Goal: Task Accomplishment & Management: Use online tool/utility

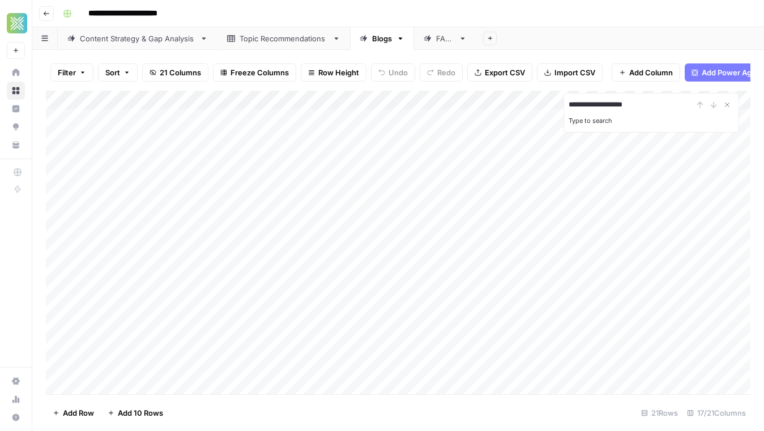
type input "**********"
click at [262, 261] on div "Add Column" at bounding box center [398, 243] width 705 height 304
click at [534, 258] on div "Add Column" at bounding box center [398, 243] width 705 height 304
click at [537, 274] on div "Add Column" at bounding box center [398, 243] width 705 height 304
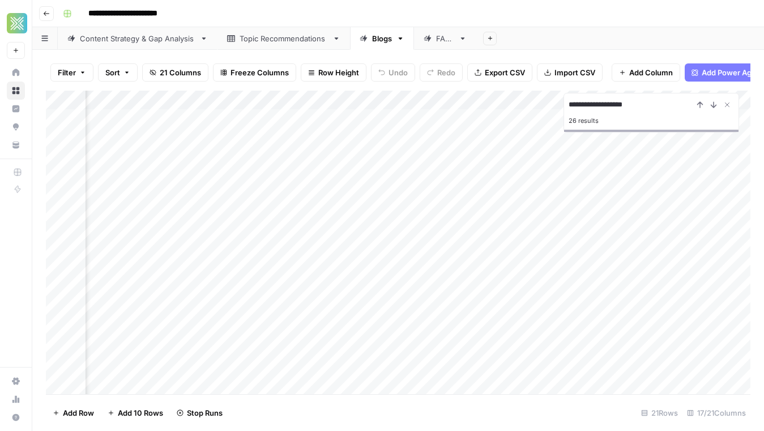
click at [532, 293] on div "Add Column" at bounding box center [398, 243] width 705 height 304
click at [561, 260] on div "Add Column" at bounding box center [398, 243] width 705 height 304
click at [558, 275] on div "Add Column" at bounding box center [398, 243] width 705 height 304
click at [552, 294] on div "Add Column" at bounding box center [398, 243] width 705 height 304
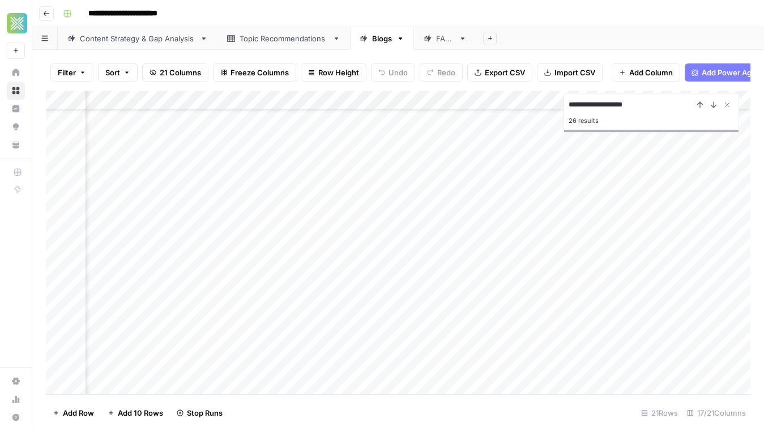
click at [548, 314] on div "Add Column" at bounding box center [398, 243] width 705 height 304
click at [547, 334] on div "Add Column" at bounding box center [398, 243] width 705 height 304
click at [555, 279] on div "Add Column" at bounding box center [398, 243] width 705 height 304
click at [554, 294] on div "Add Column" at bounding box center [398, 243] width 705 height 304
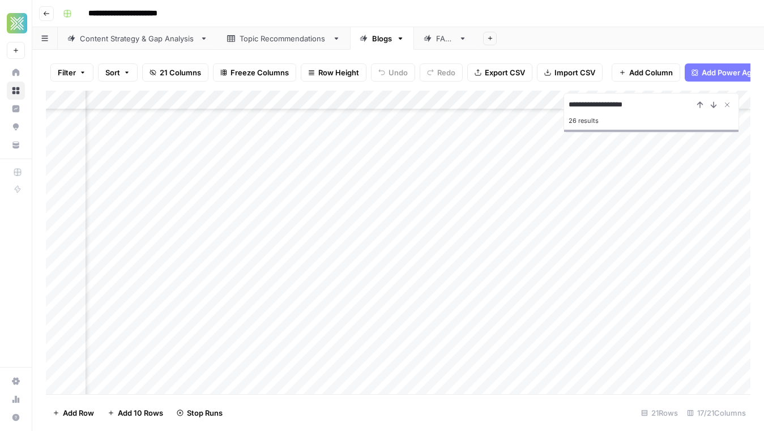
click at [552, 313] on div "Add Column" at bounding box center [398, 243] width 705 height 304
click at [553, 339] on div "Add Column" at bounding box center [398, 243] width 705 height 304
click at [552, 353] on div "Add Column" at bounding box center [398, 243] width 705 height 304
click at [396, 326] on div "Add Column" at bounding box center [398, 243] width 705 height 304
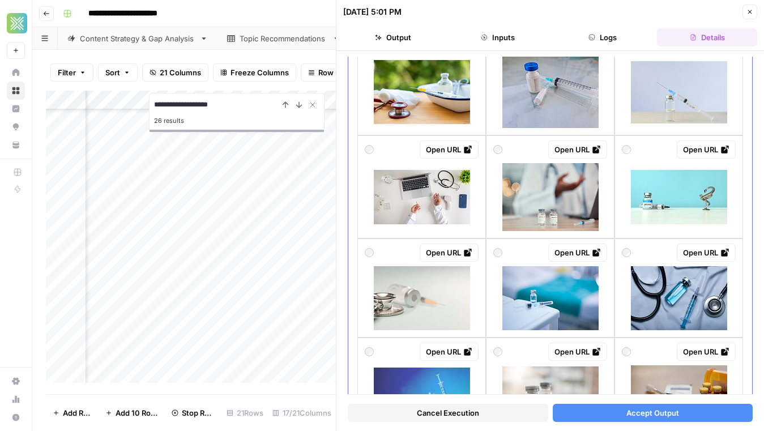
scroll to position [813, 0]
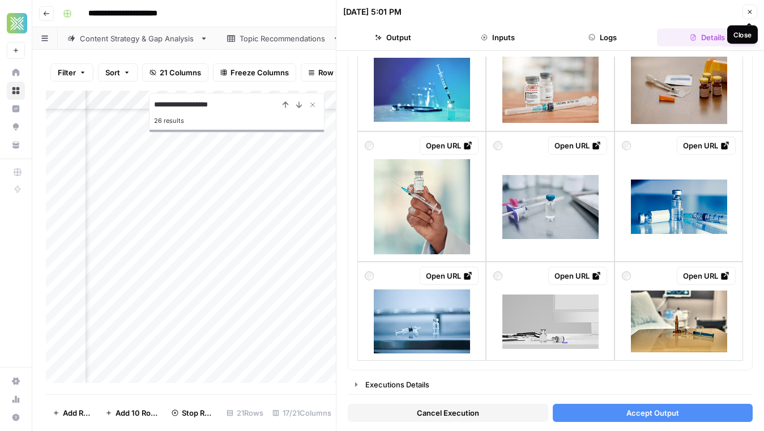
click at [743, 10] on button "Close" at bounding box center [749, 12] width 15 height 15
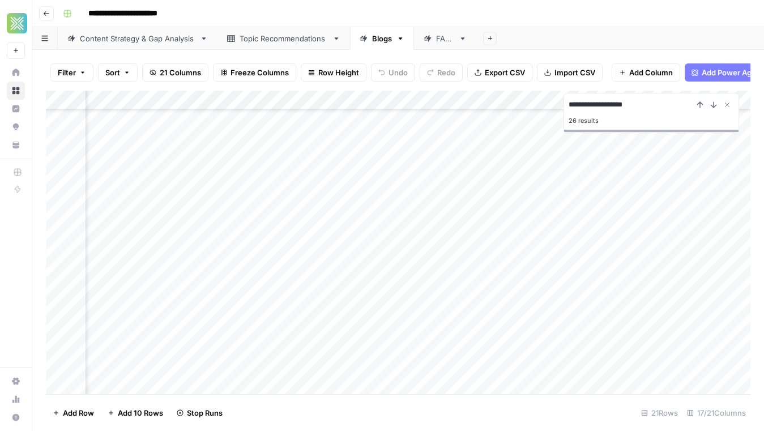
click at [455, 318] on div "Add Column" at bounding box center [398, 243] width 705 height 304
click at [442, 330] on div "Add Column" at bounding box center [398, 243] width 705 height 304
click at [442, 329] on div "Add Column" at bounding box center [398, 243] width 705 height 304
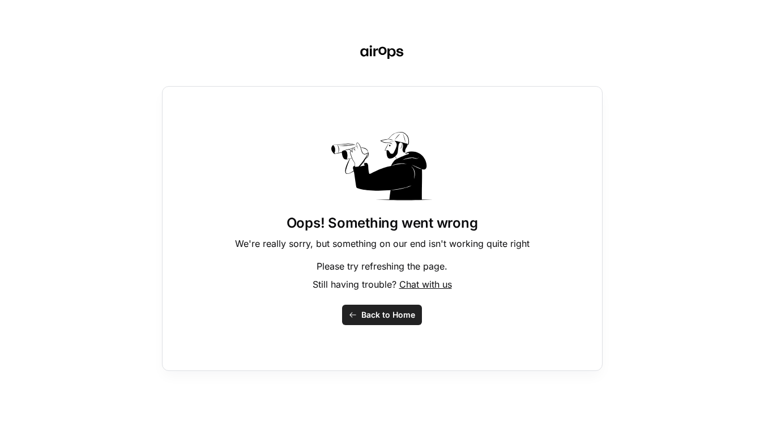
click at [382, 314] on span "Back to Home" at bounding box center [388, 314] width 54 height 11
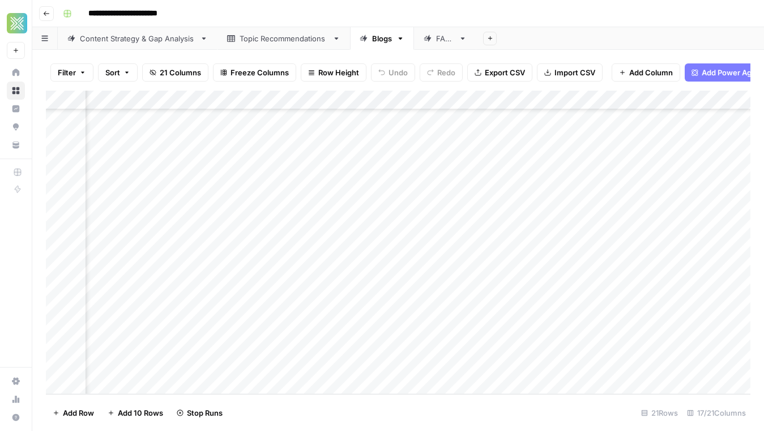
scroll to position [138, 1306]
click at [396, 327] on div "Add Column" at bounding box center [398, 243] width 705 height 304
type input "**"
click at [415, 380] on div "Add Column" at bounding box center [398, 243] width 705 height 304
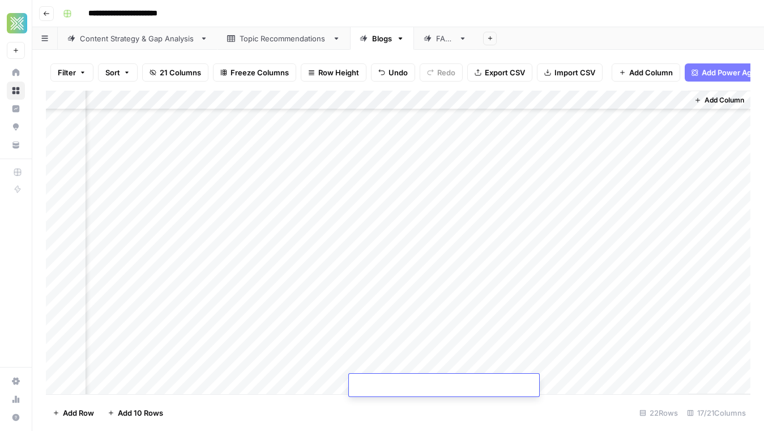
scroll to position [100, 1306]
click at [575, 228] on div "Add Column" at bounding box center [398, 243] width 705 height 304
click at [560, 206] on div "Add Column" at bounding box center [398, 243] width 705 height 304
click at [564, 210] on div "Add Column" at bounding box center [398, 243] width 705 height 304
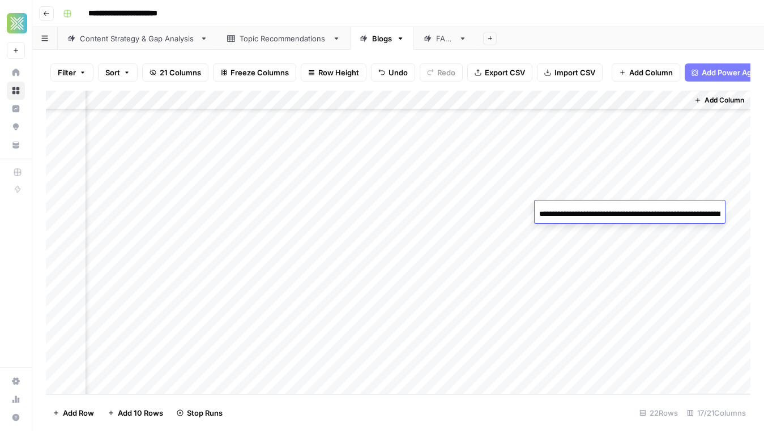
scroll to position [0, 155]
click at [588, 207] on input "**********" at bounding box center [629, 214] width 181 height 14
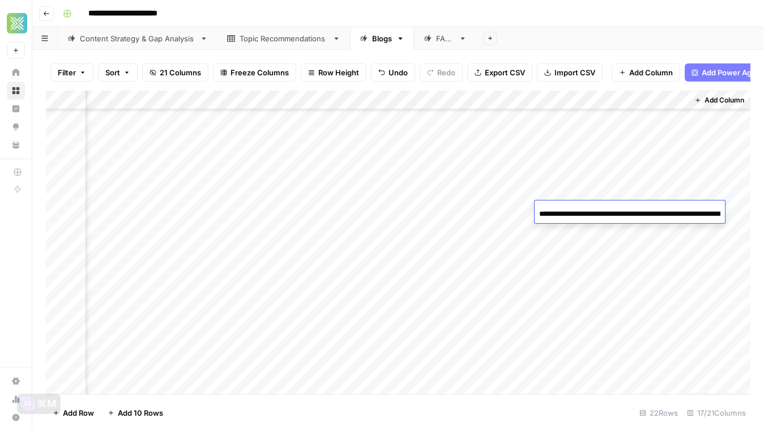
click at [277, 216] on div "Add Column" at bounding box center [398, 243] width 705 height 304
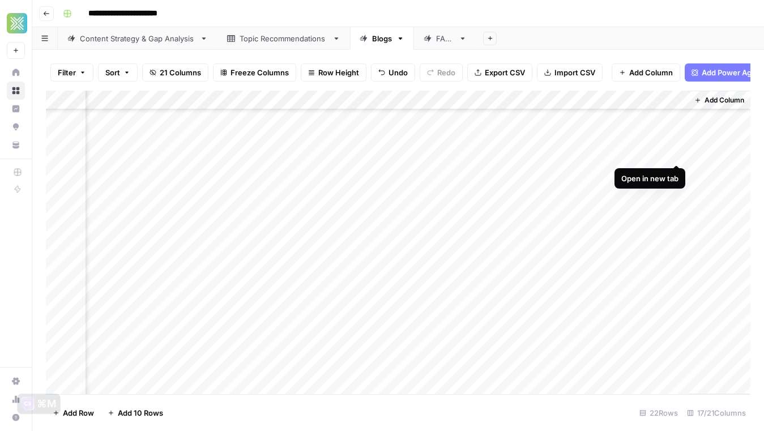
click at [631, 152] on div "Add Column" at bounding box center [398, 243] width 705 height 304
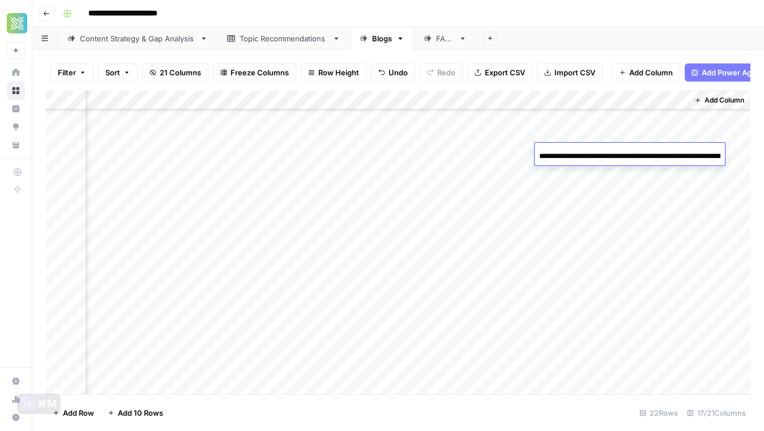
click at [631, 152] on input "**********" at bounding box center [629, 157] width 181 height 14
click at [404, 154] on div "Add Column" at bounding box center [398, 243] width 705 height 304
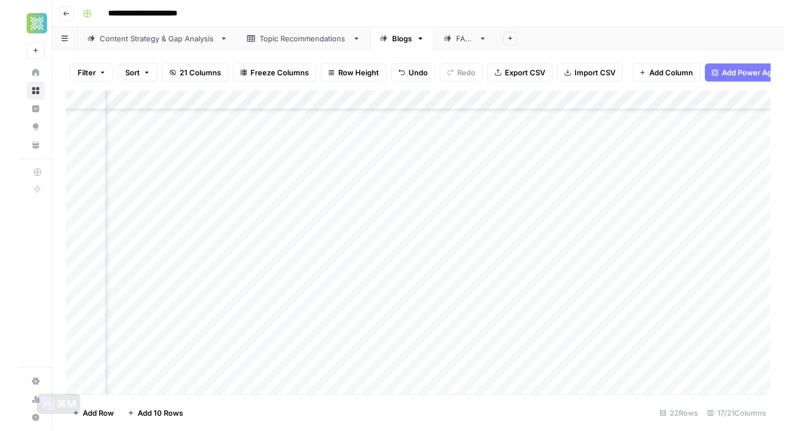
scroll to position [100, 521]
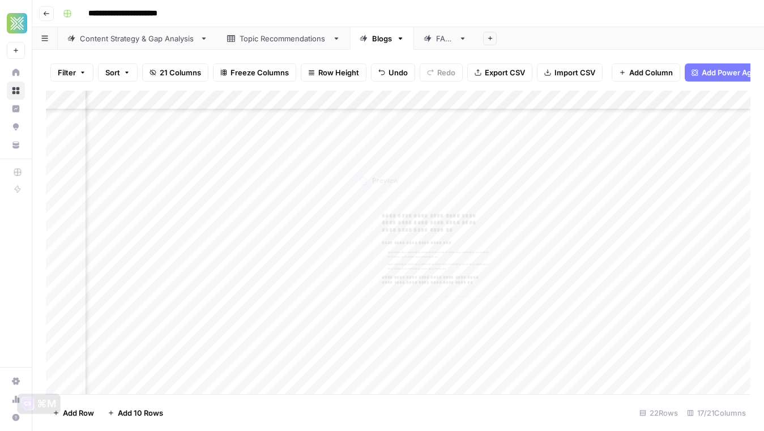
click at [464, 148] on div "Add Column" at bounding box center [398, 243] width 705 height 304
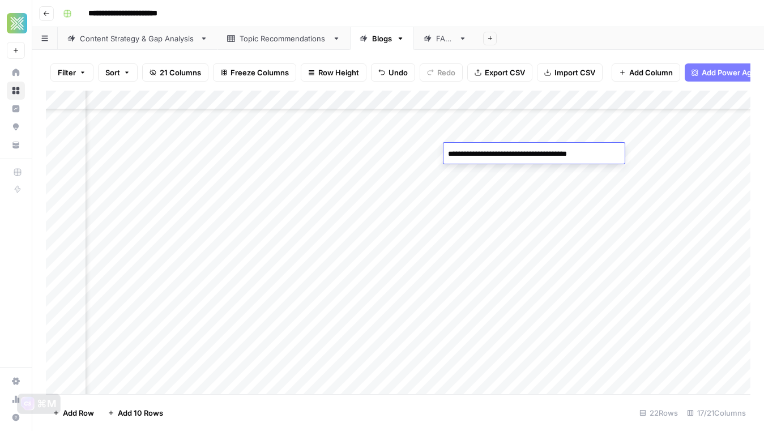
click at [464, 148] on textarea "**********" at bounding box center [533, 154] width 181 height 16
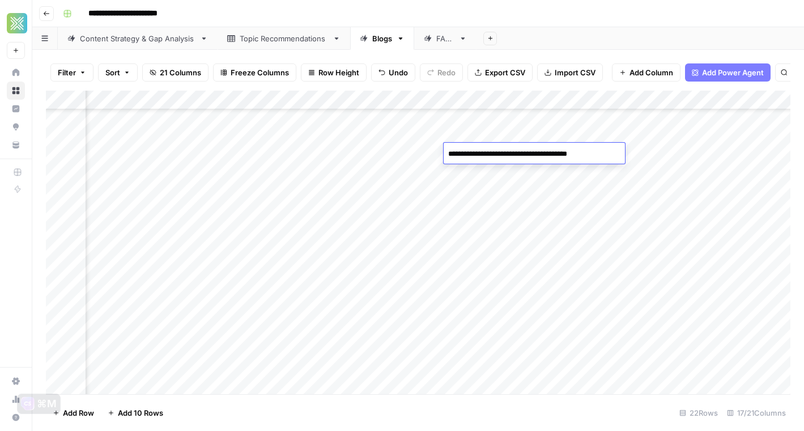
click at [535, 176] on div "Add Column" at bounding box center [418, 243] width 744 height 304
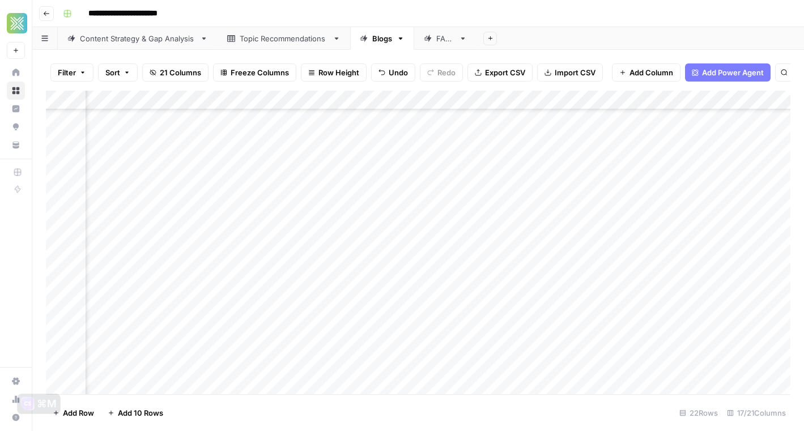
scroll to position [100, 1266]
click at [617, 173] on div "Add Column" at bounding box center [418, 243] width 744 height 304
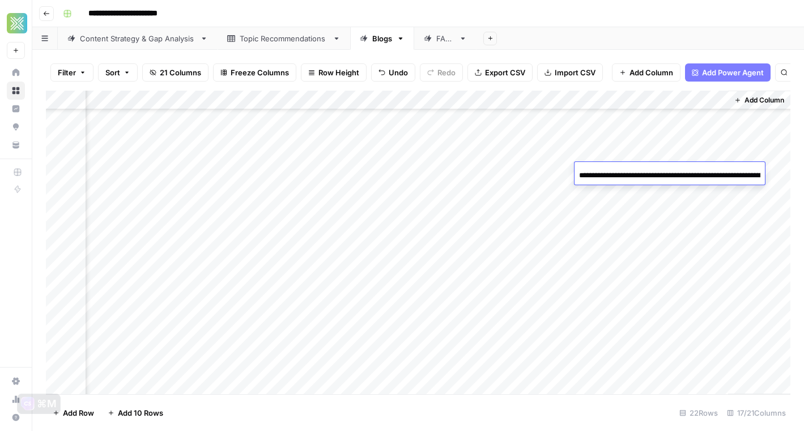
scroll to position [0, 163]
click at [617, 173] on input "**********" at bounding box center [669, 176] width 181 height 14
click at [442, 170] on div "Add Column" at bounding box center [418, 243] width 744 height 304
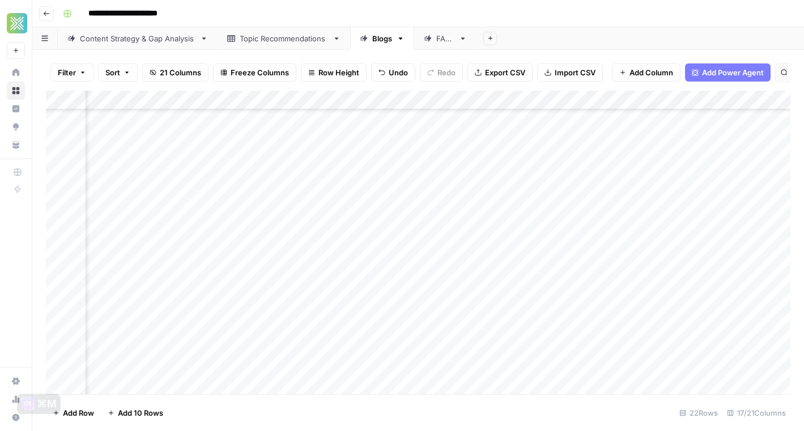
scroll to position [100, 781]
click at [225, 173] on div "Add Column" at bounding box center [418, 243] width 744 height 304
click at [225, 173] on textarea "**********" at bounding box center [273, 173] width 181 height 16
click at [445, 179] on div "Add Column" at bounding box center [418, 243] width 744 height 304
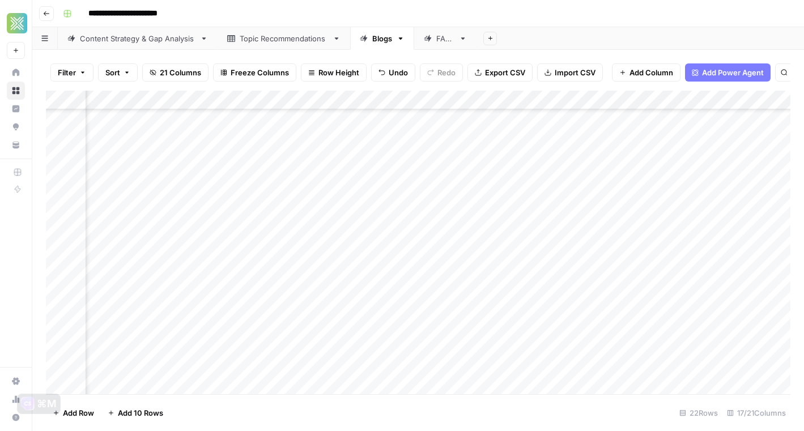
scroll to position [100, 1203]
click at [523, 171] on div "Add Column" at bounding box center [418, 243] width 744 height 304
click at [539, 171] on div "Add Column" at bounding box center [418, 243] width 744 height 304
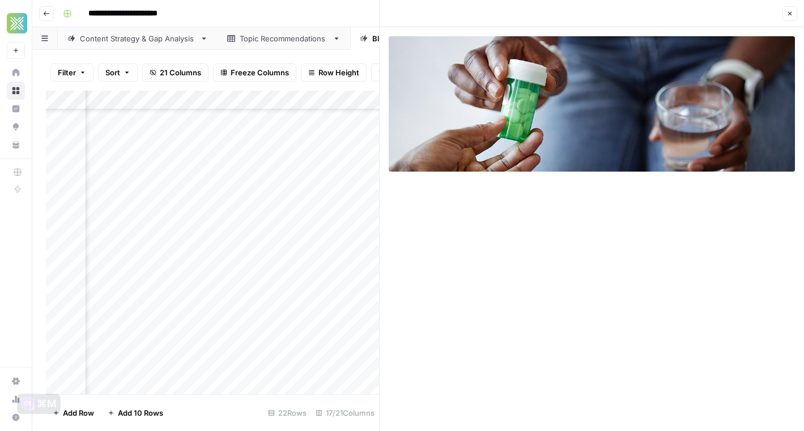
click at [763, 9] on button "Close" at bounding box center [789, 13] width 15 height 15
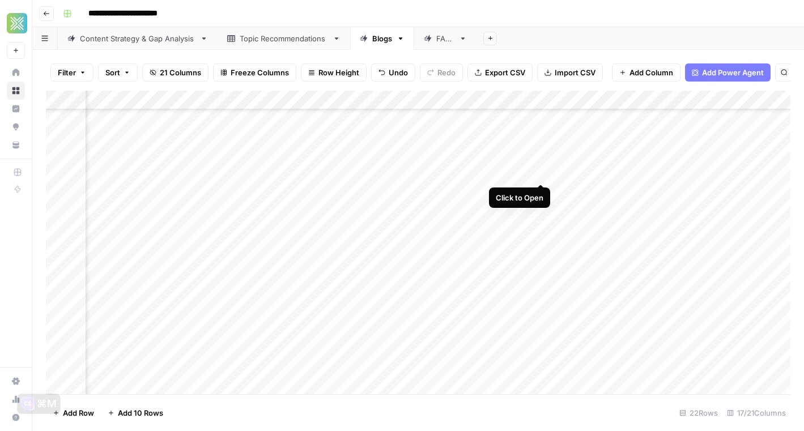
click at [539, 172] on div "Add Column" at bounding box center [418, 243] width 744 height 304
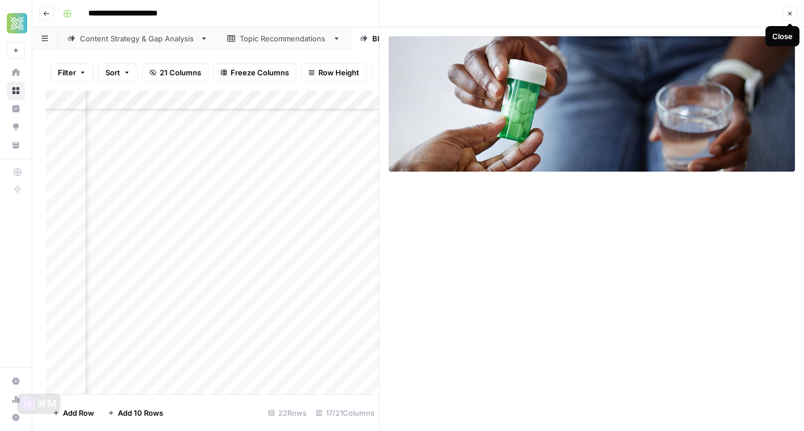
click at [763, 13] on icon "button" at bounding box center [789, 13] width 7 height 7
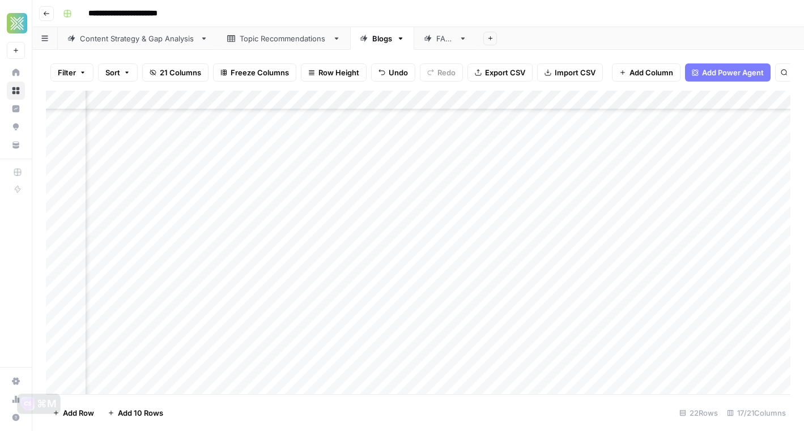
click at [662, 195] on div "Add Column" at bounding box center [418, 243] width 744 height 304
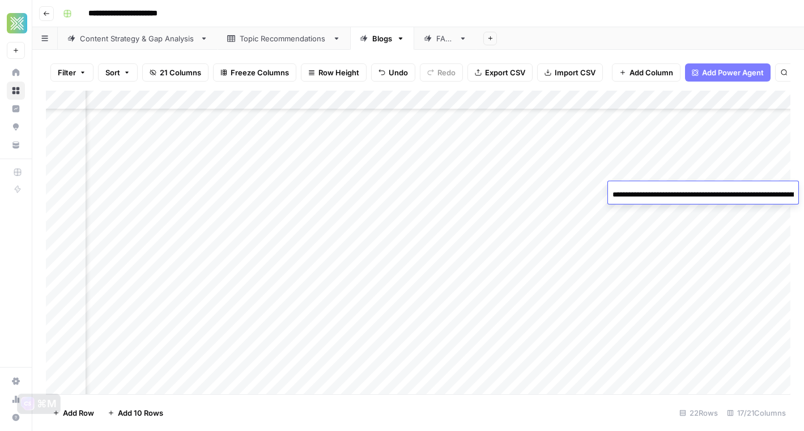
scroll to position [0, 176]
click at [662, 195] on input "**********" at bounding box center [702, 195] width 181 height 14
click at [491, 195] on div "Add Column" at bounding box center [418, 243] width 744 height 304
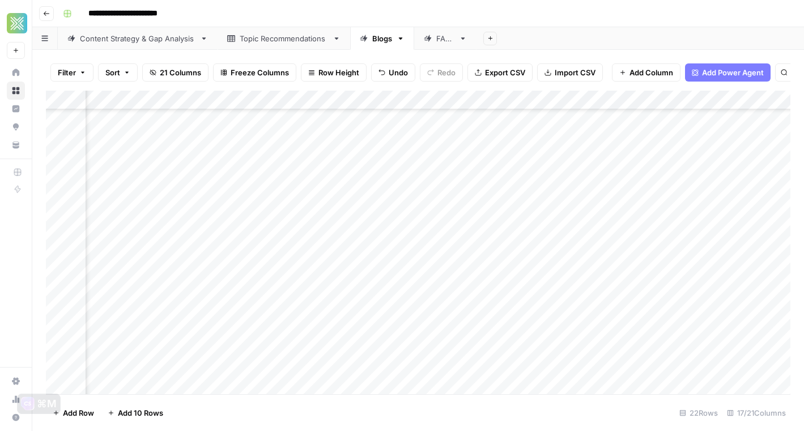
click at [539, 193] on div "Add Column" at bounding box center [418, 243] width 744 height 304
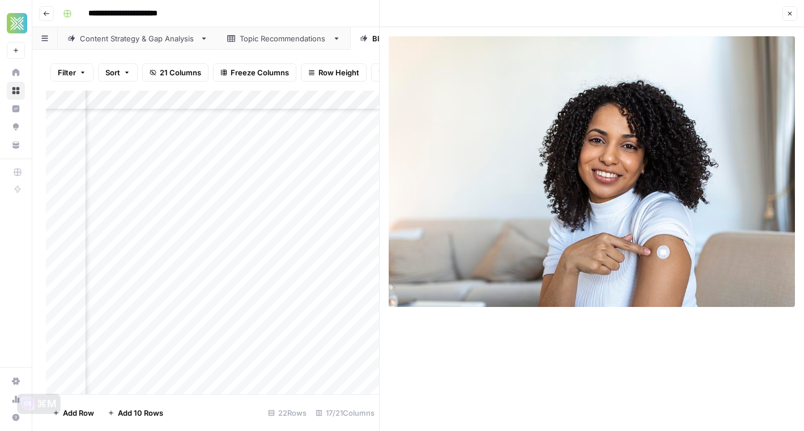
click at [763, 11] on icon "button" at bounding box center [789, 13] width 7 height 7
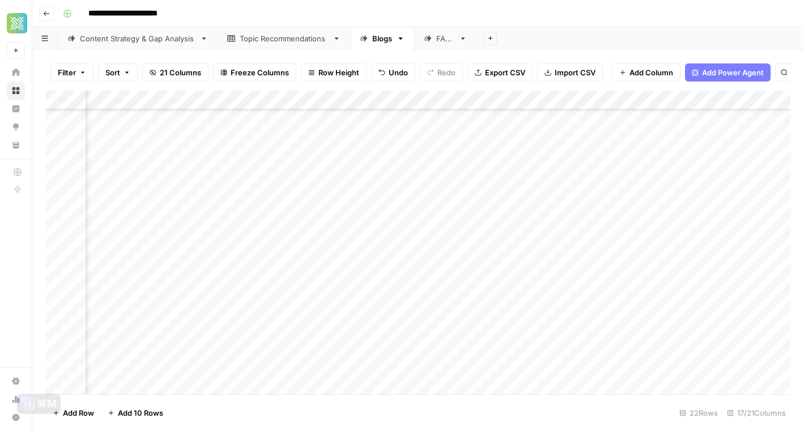
click at [227, 194] on div "Add Column" at bounding box center [418, 243] width 744 height 304
